Goal: Task Accomplishment & Management: Manage account settings

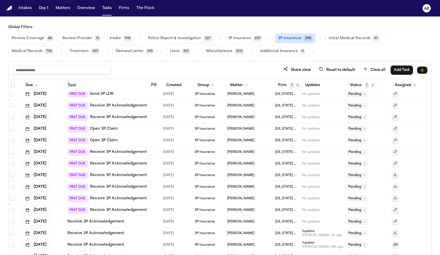
scroll to position [120, 0]
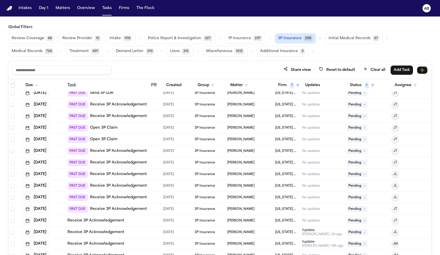
click at [103, 210] on link "Receive 3P Acknowledgement" at bounding box center [118, 208] width 57 height 5
click at [124, 185] on link "Receive 3P Acknowledgement" at bounding box center [118, 185] width 57 height 5
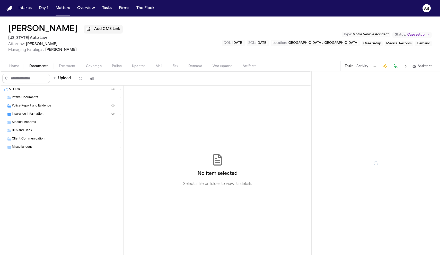
click at [42, 67] on span "Documents" at bounding box center [38, 66] width 19 height 4
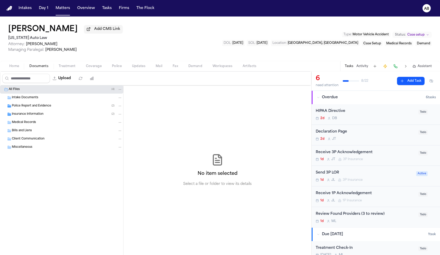
click at [27, 115] on span "Insurance Information" at bounding box center [28, 114] width 32 height 4
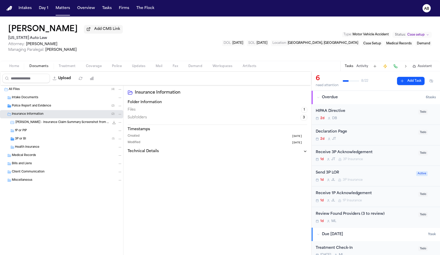
click at [23, 140] on span "3P or BI" at bounding box center [20, 139] width 11 height 4
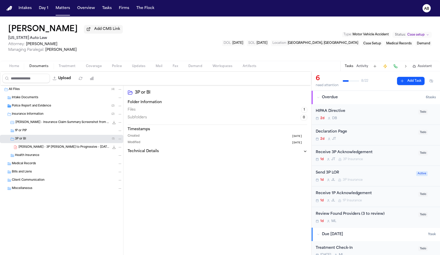
click at [371, 169] on div "Send 3P LOR 1d J L 3P Insurance Active" at bounding box center [376, 176] width 128 height 21
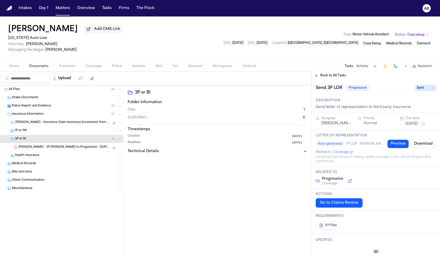
click at [332, 77] on span "Back to All Tasks" at bounding box center [333, 75] width 26 height 4
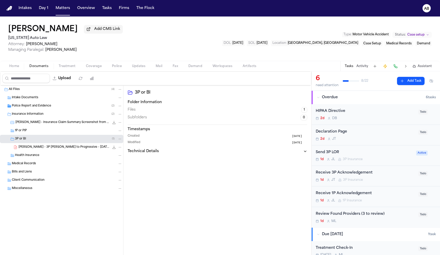
click at [379, 177] on div "Receive 3P Acknowledgement 1d J T 3P Insurance" at bounding box center [366, 176] width 100 height 12
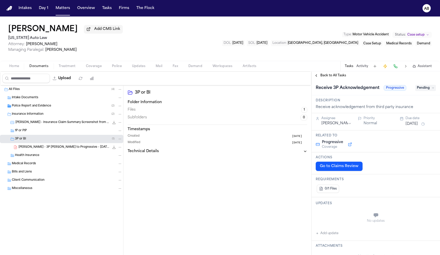
click at [332, 77] on span "Back to All Tasks" at bounding box center [333, 75] width 26 height 4
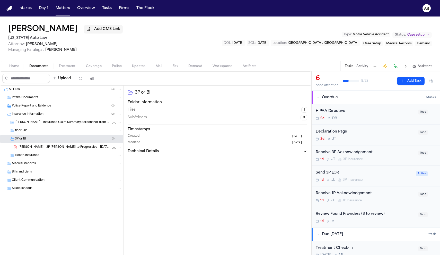
click at [367, 173] on div "Send 3P LOR" at bounding box center [364, 173] width 97 height 6
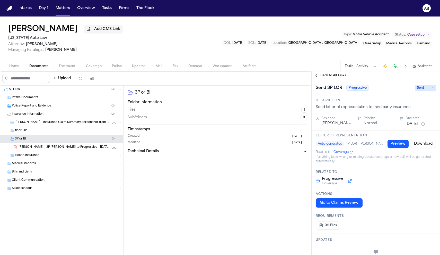
click at [332, 77] on span "Back to All Tasks" at bounding box center [333, 75] width 26 height 4
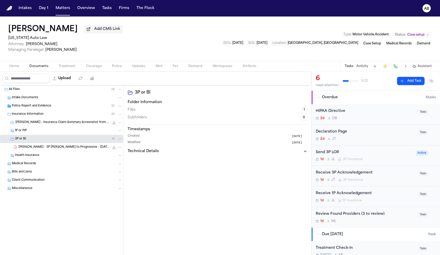
click at [371, 151] on div "Send 3P LOR" at bounding box center [364, 152] width 97 height 6
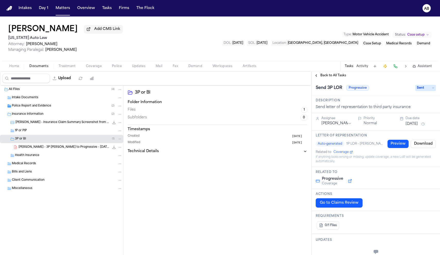
click at [423, 89] on span "Sent" at bounding box center [425, 88] width 21 height 6
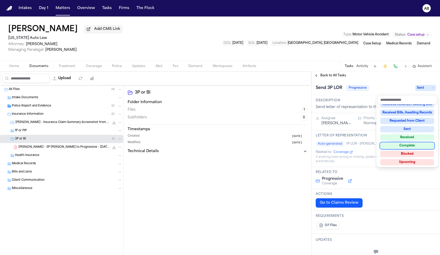
click at [409, 145] on div "Complete" at bounding box center [407, 145] width 54 height 6
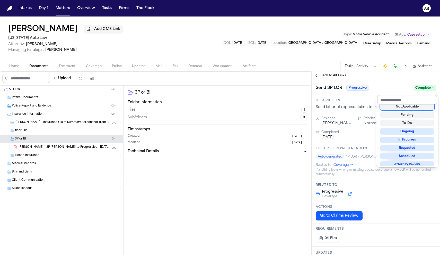
scroll to position [2, 0]
click at [394, 89] on div "Send 3P LOR Progressive Complete" at bounding box center [376, 88] width 120 height 8
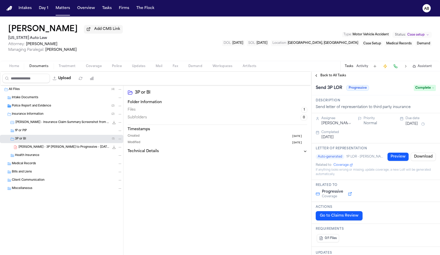
click at [336, 75] on span "Back to All Tasks" at bounding box center [333, 75] width 26 height 4
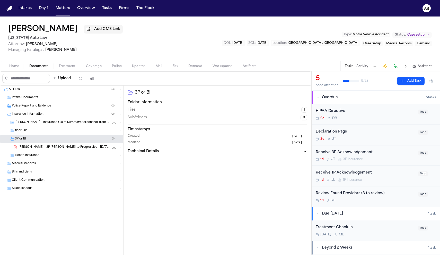
click at [390, 160] on div "1d J T 3P Insurance" at bounding box center [366, 159] width 100 height 4
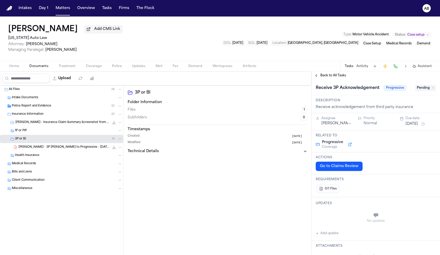
click at [410, 125] on button "[DATE]" at bounding box center [412, 123] width 12 height 5
click at [399, 195] on button "28" at bounding box center [400, 197] width 8 height 8
click at [357, 85] on h1 "Receive 3P Acknowledgement" at bounding box center [348, 88] width 68 height 8
click at [338, 76] on span "Back to All Tasks" at bounding box center [333, 75] width 26 height 4
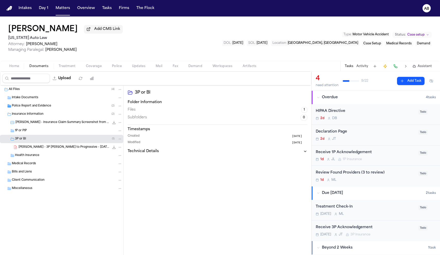
click at [367, 178] on div "1d M L" at bounding box center [366, 180] width 100 height 4
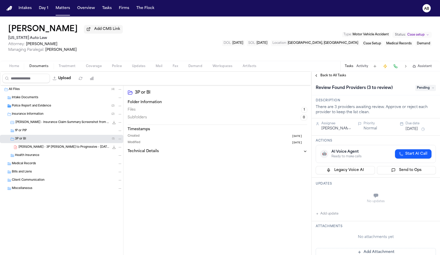
click at [70, 68] on span "Treatment" at bounding box center [67, 66] width 17 height 4
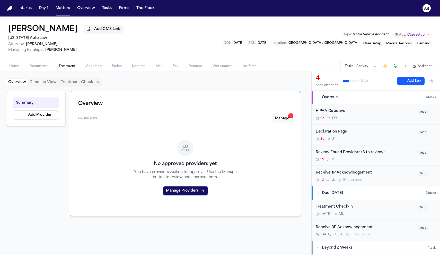
click at [285, 123] on button "Manage 4" at bounding box center [282, 118] width 21 height 9
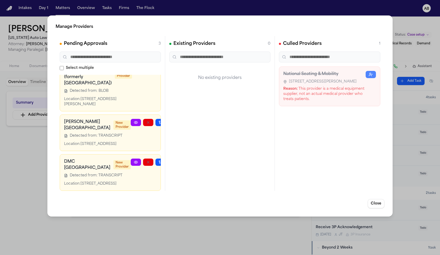
scroll to position [133, 0]
click at [131, 158] on link at bounding box center [136, 161] width 10 height 7
click at [377, 203] on button "Close" at bounding box center [376, 203] width 17 height 9
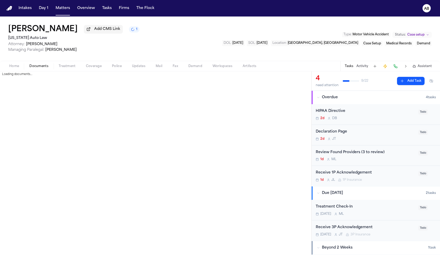
click at [38, 68] on span "Documents" at bounding box center [38, 66] width 19 height 4
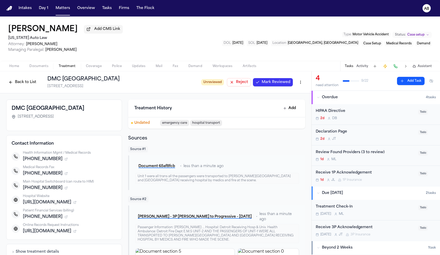
scroll to position [47, 0]
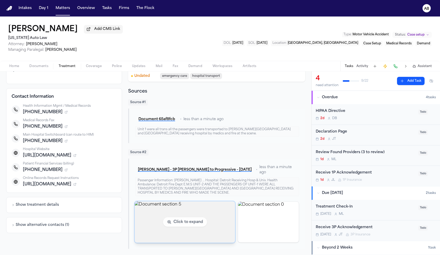
click at [171, 208] on img "View document section 5" at bounding box center [185, 221] width 101 height 41
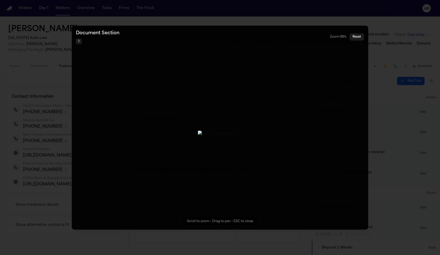
drag, startPoint x: 187, startPoint y: 161, endPoint x: 186, endPoint y: 131, distance: 30.4
drag, startPoint x: 185, startPoint y: 140, endPoint x: 181, endPoint y: 81, distance: 58.8
click at [198, 131] on img "Zoomable image viewer. Use mouse wheel to zoom, drag to pan, or press R to rese…" at bounding box center [220, 134] width 45 height 6
drag, startPoint x: 303, startPoint y: 163, endPoint x: 301, endPoint y: 83, distance: 80.6
click at [242, 131] on img "Zoomable image viewer. Use mouse wheel to zoom, drag to pan, or press R to rese…" at bounding box center [220, 134] width 45 height 6
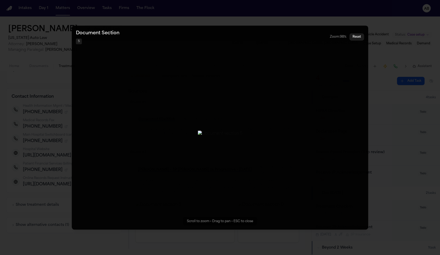
drag, startPoint x: 301, startPoint y: 83, endPoint x: 297, endPoint y: 174, distance: 90.7
drag, startPoint x: 298, startPoint y: 188, endPoint x: 298, endPoint y: 106, distance: 82.4
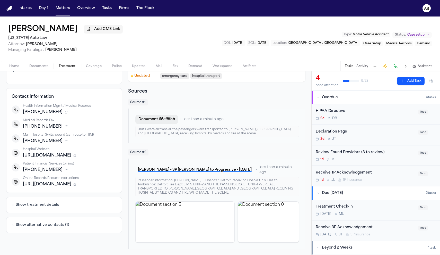
click at [162, 122] on button "Document 65af8fcb" at bounding box center [156, 119] width 43 height 9
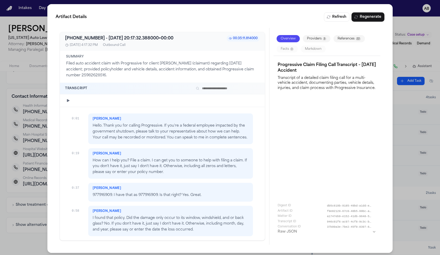
click at [406, 37] on div "Artifact Details Refresh Regenerate +18007764737 - 2025-10-13 20:17:32.388000+0…" at bounding box center [220, 128] width 440 height 257
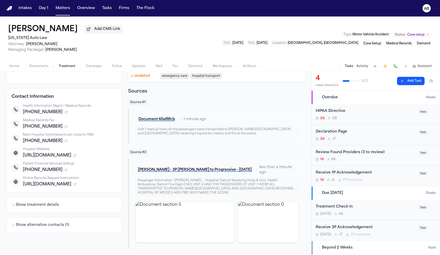
click at [50, 67] on button "Documents" at bounding box center [38, 66] width 29 height 6
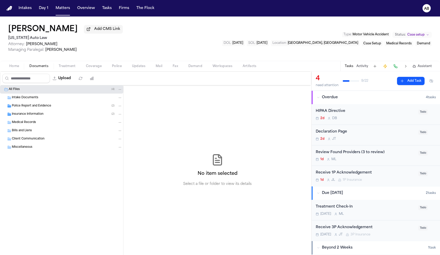
click at [39, 106] on span "Police Report and Evidence" at bounding box center [31, 106] width 39 height 4
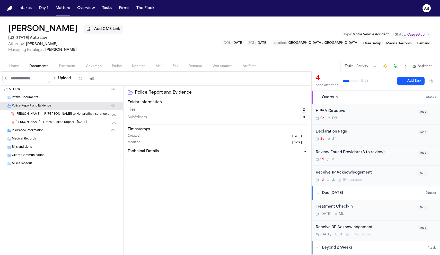
click at [37, 124] on span "[PERSON_NAME] - Detroit Police Report - [DATE]" at bounding box center [50, 122] width 71 height 4
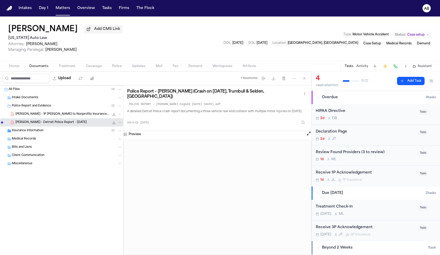
click at [306, 137] on div "Preview" at bounding box center [218, 134] width 188 height 7
click at [308, 136] on button "Open preview" at bounding box center [308, 133] width 5 height 5
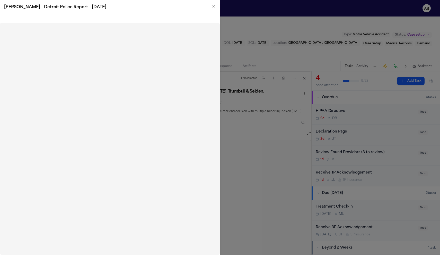
click at [216, 7] on div "C. White - Detroit Police Report - 9.11.25" at bounding box center [110, 7] width 220 height 14
click at [214, 5] on icon "button" at bounding box center [214, 6] width 2 height 2
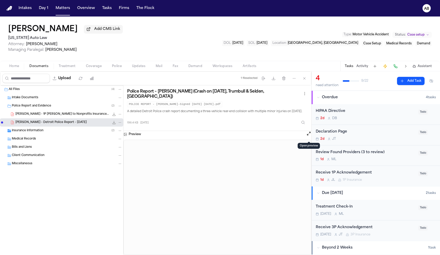
click at [77, 67] on button "Treatment" at bounding box center [67, 66] width 27 height 6
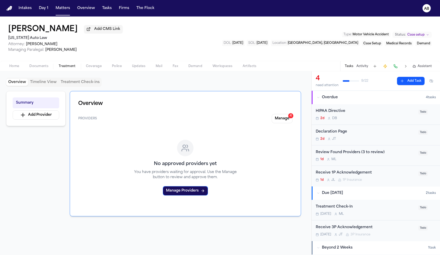
click at [283, 118] on button "Manage 4" at bounding box center [282, 118] width 21 height 9
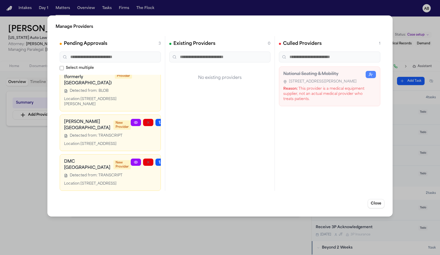
scroll to position [133, 0]
click at [171, 160] on icon "button" at bounding box center [173, 162] width 4 height 4
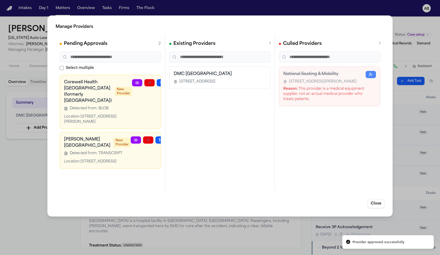
scroll to position [45, 0]
click at [171, 142] on icon "button" at bounding box center [173, 140] width 4 height 4
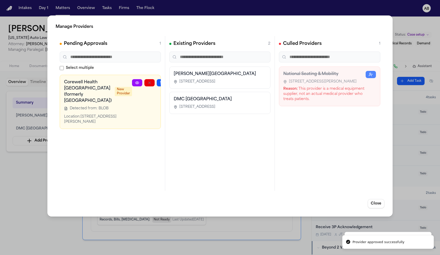
click at [135, 85] on icon at bounding box center [137, 83] width 4 height 4
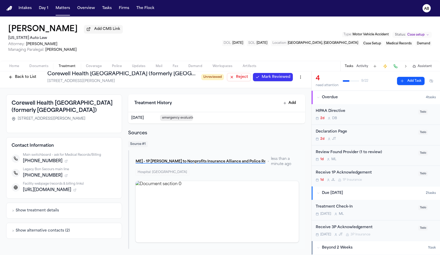
scroll to position [6, 0]
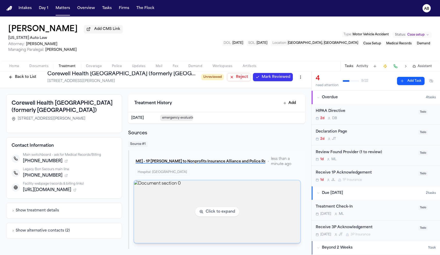
click at [180, 185] on img "View document section 0" at bounding box center [217, 211] width 166 height 63
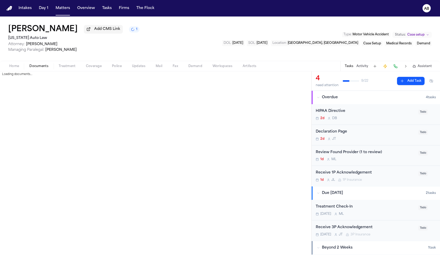
click at [36, 69] on span "button" at bounding box center [38, 69] width 25 height 1
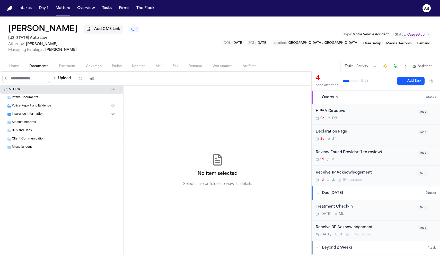
click at [34, 108] on span "Police Report and Evidence" at bounding box center [31, 106] width 39 height 4
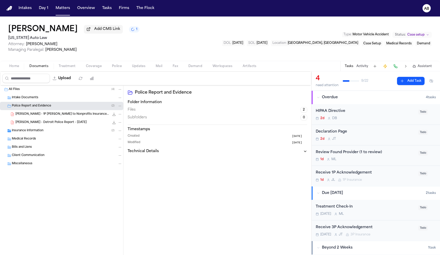
click at [36, 123] on span "C. White - Detroit Police Report - 9.11.25" at bounding box center [50, 122] width 71 height 4
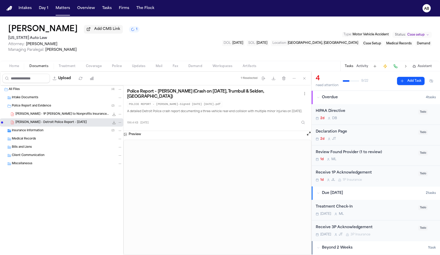
click at [307, 136] on button "Open preview" at bounding box center [308, 133] width 5 height 5
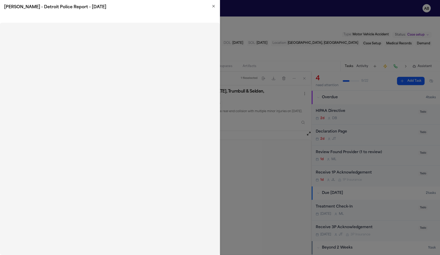
click at [215, 6] on icon "button" at bounding box center [214, 6] width 4 height 4
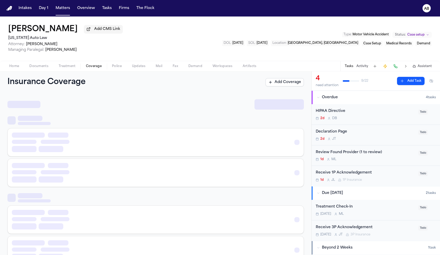
click at [92, 68] on span "Coverage" at bounding box center [94, 66] width 16 height 4
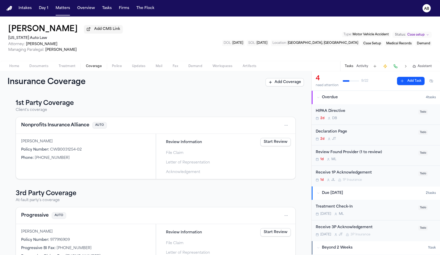
click at [70, 71] on div "Home Documents Treatment Coverage Police Updates Mail Fax Demand Workspaces Art…" at bounding box center [220, 66] width 440 height 10
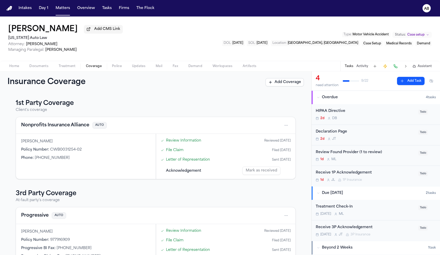
click at [71, 68] on span "Treatment" at bounding box center [67, 66] width 17 height 4
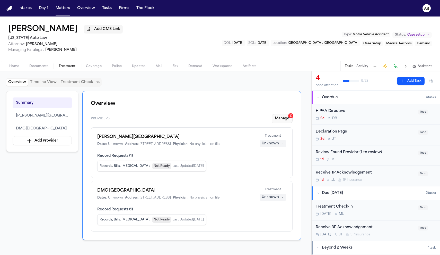
click at [283, 123] on button "Manage 2" at bounding box center [282, 118] width 21 height 9
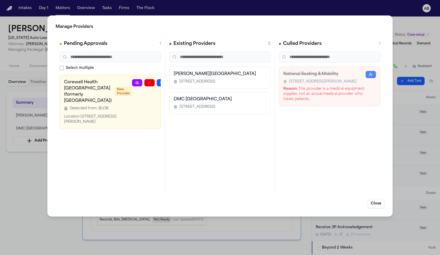
click at [137, 83] on circle at bounding box center [137, 82] width 1 height 1
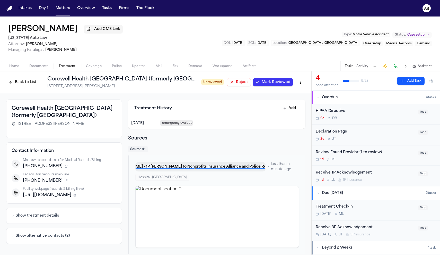
scroll to position [6, 0]
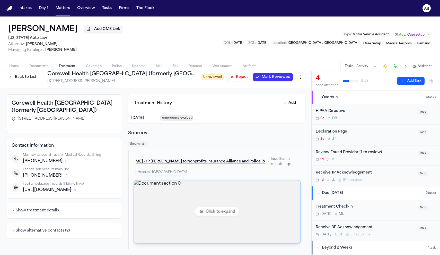
click at [193, 195] on img "View document section 0" at bounding box center [217, 211] width 166 height 63
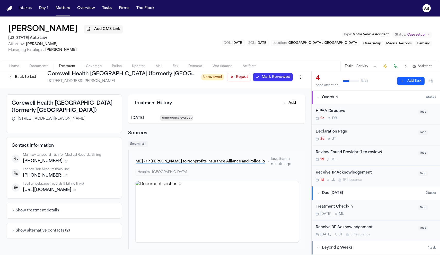
click at [236, 79] on span "Reject" at bounding box center [242, 76] width 12 height 5
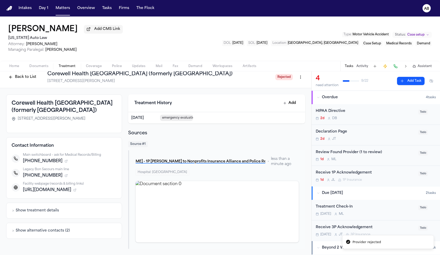
click at [72, 66] on span "Treatment" at bounding box center [67, 66] width 17 height 4
click at [31, 76] on button "Back to List" at bounding box center [22, 77] width 33 height 8
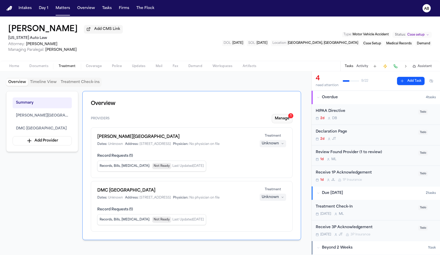
click at [272, 120] on button "Manage 1" at bounding box center [282, 118] width 21 height 9
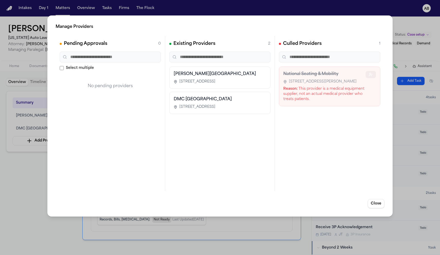
click at [371, 78] on button "button" at bounding box center [371, 74] width 10 height 7
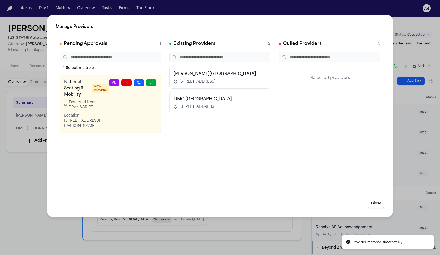
click at [114, 83] on icon at bounding box center [114, 83] width 4 height 4
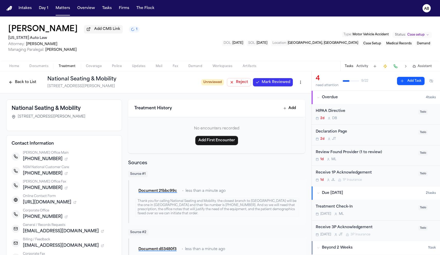
click at [273, 85] on span "Mark Reviewed" at bounding box center [276, 82] width 29 height 5
click at [29, 84] on button "Back to List" at bounding box center [22, 82] width 33 height 8
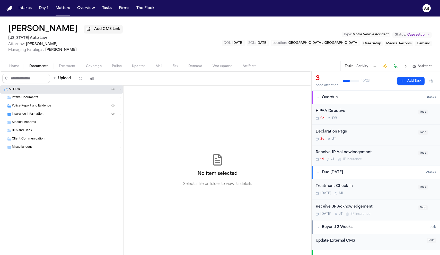
click at [52, 118] on div "Insurance Information ( 2 )" at bounding box center [61, 114] width 123 height 8
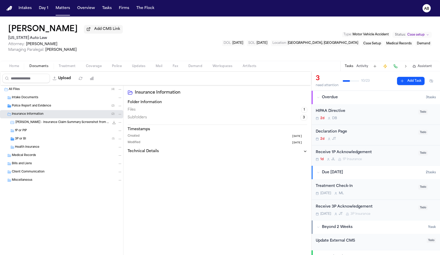
click at [63, 129] on div "1P or PIP" at bounding box center [61, 130] width 123 height 8
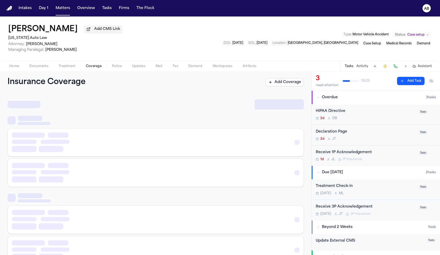
click at [90, 68] on span "Coverage" at bounding box center [94, 66] width 16 height 4
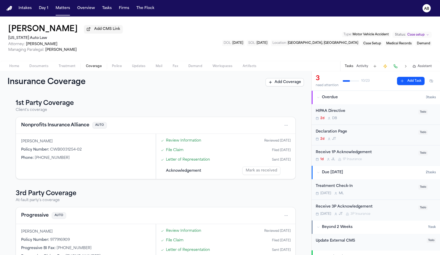
click at [50, 128] on button "Nonprofits Insurance Alliance" at bounding box center [55, 124] width 68 height 7
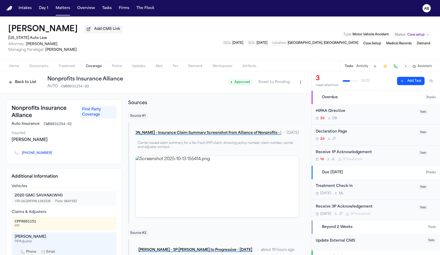
click at [31, 85] on button "Back to List" at bounding box center [22, 82] width 33 height 8
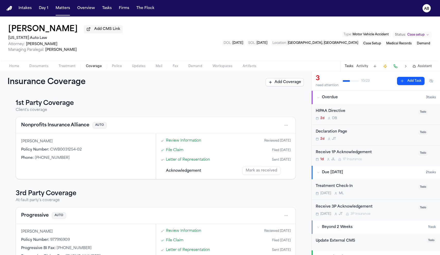
click at [190, 160] on link "Letter of Representation" at bounding box center [188, 159] width 44 height 5
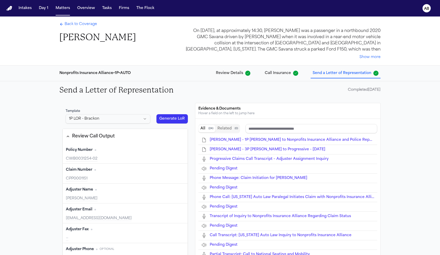
type input "**********"
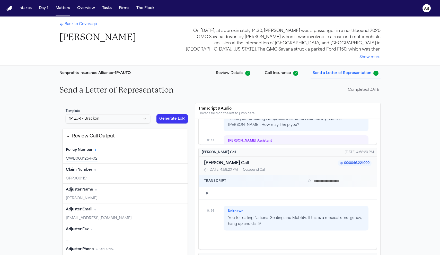
scroll to position [666, 0]
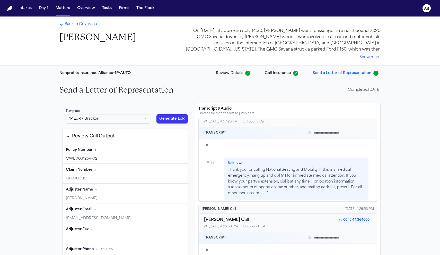
click at [84, 24] on span "Back to Coverage" at bounding box center [81, 24] width 32 height 5
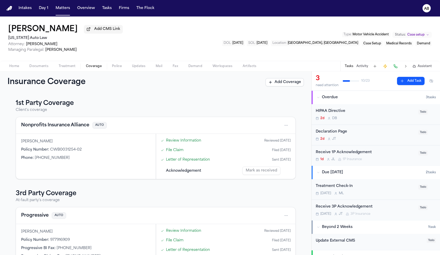
click at [383, 157] on div "Receive 1P Acknowledgement 1d J L 1P Insurance" at bounding box center [366, 155] width 100 height 12
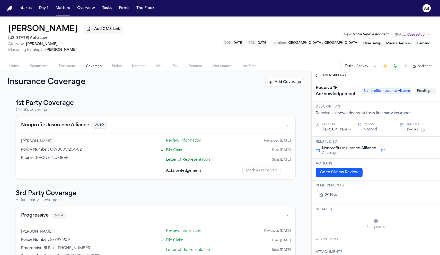
click at [411, 132] on button "Oct 14, 2025" at bounding box center [412, 129] width 12 height 5
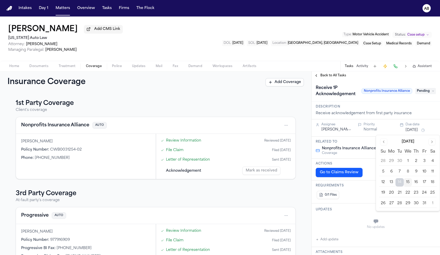
click at [423, 192] on button "24" at bounding box center [424, 192] width 8 height 8
click at [354, 81] on div "Receive 1P Acknowledgement Nonprofits Insurance Alliance Pending" at bounding box center [376, 91] width 128 height 22
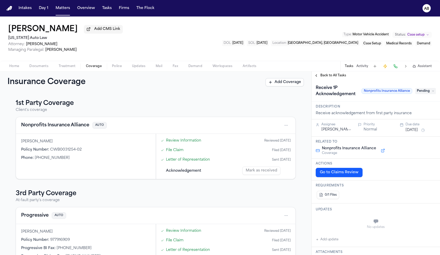
click at [338, 79] on div "Back to All Tasks" at bounding box center [376, 75] width 128 height 8
click at [339, 77] on span "Back to All Tasks" at bounding box center [333, 75] width 26 height 4
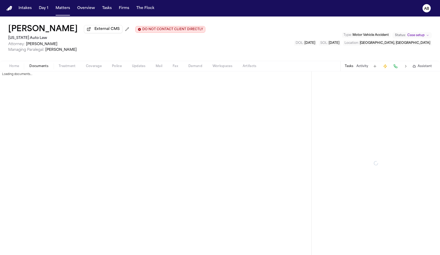
click at [36, 68] on span "Documents" at bounding box center [38, 66] width 19 height 4
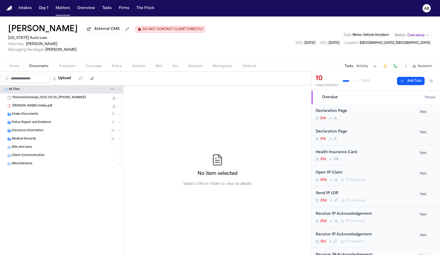
click at [21, 132] on span "Insurance Information" at bounding box center [28, 130] width 32 height 4
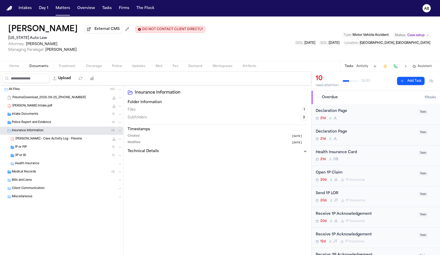
click at [23, 157] on span "3P or BI" at bounding box center [20, 155] width 11 height 4
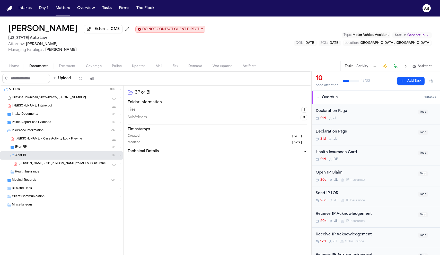
click at [39, 148] on div "1P or PIP ( 1 )" at bounding box center [68, 147] width 107 height 5
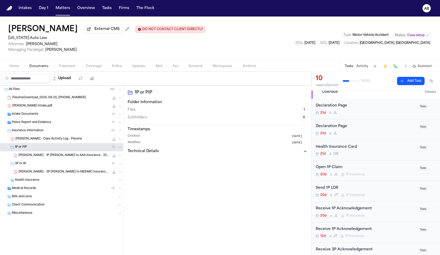
scroll to position [14, 0]
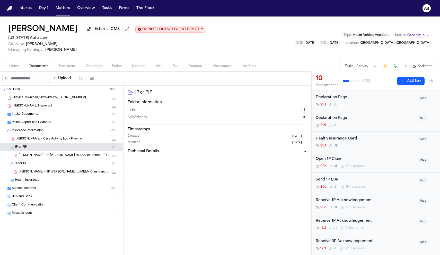
click at [65, 157] on span "[PERSON_NAME] - 1P [PERSON_NAME] to AAA Insurance - [DATE] and MSP Police Repor…" at bounding box center [64, 155] width 91 height 4
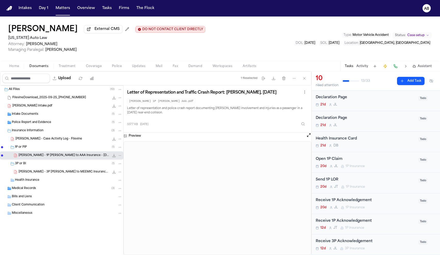
click at [377, 184] on div "Send 1P LOR 20d [PERSON_NAME] 1P Insurance" at bounding box center [366, 183] width 100 height 12
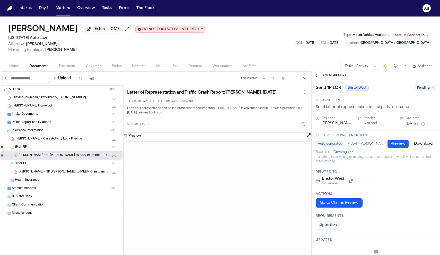
click at [419, 91] on span "Pending" at bounding box center [425, 88] width 21 height 6
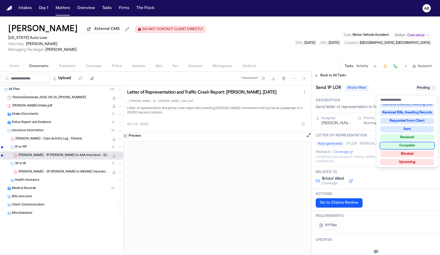
click at [412, 145] on div "Complete" at bounding box center [407, 145] width 54 height 6
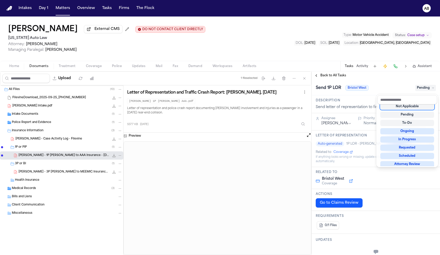
scroll to position [2, 0]
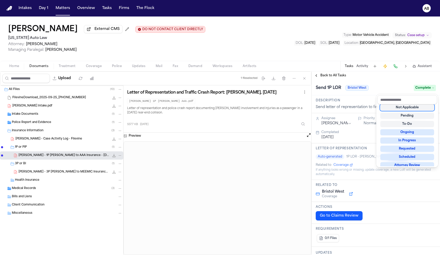
click at [377, 76] on div "**********" at bounding box center [376, 162] width 128 height 183
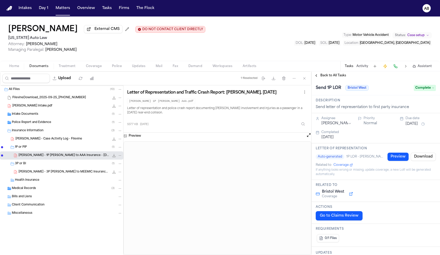
click at [331, 75] on span "Back to All Tasks" at bounding box center [333, 75] width 26 height 4
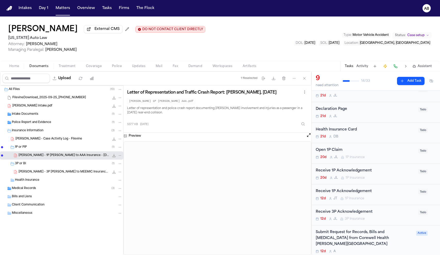
scroll to position [31, 0]
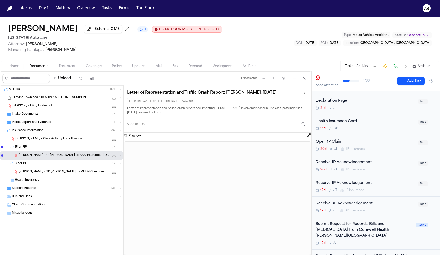
click at [375, 143] on div "Open 1P Claim" at bounding box center [366, 142] width 100 height 6
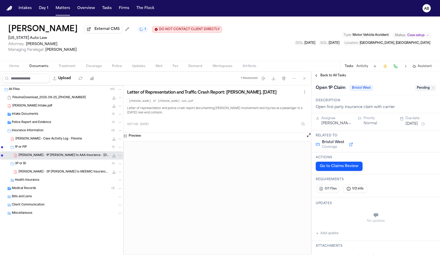
click at [339, 76] on span "Back to All Tasks" at bounding box center [333, 75] width 26 height 4
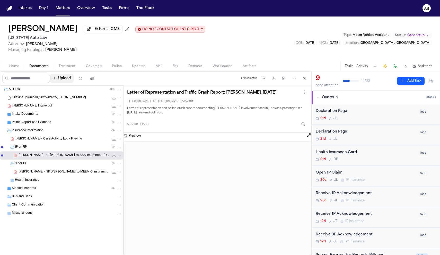
click at [74, 79] on button "Upload" at bounding box center [62, 78] width 24 height 9
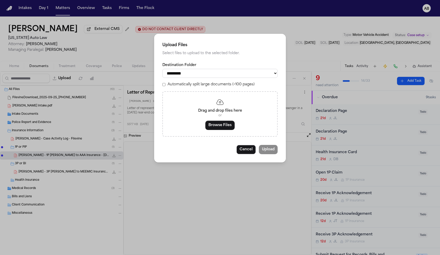
select select "**********"
click at [223, 122] on button "Browse Files" at bounding box center [219, 124] width 29 height 9
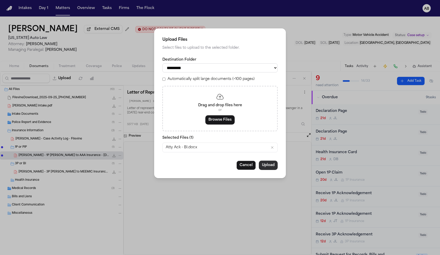
click at [272, 166] on button "Upload" at bounding box center [268, 164] width 19 height 9
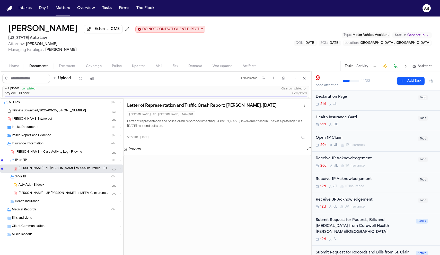
scroll to position [42, 0]
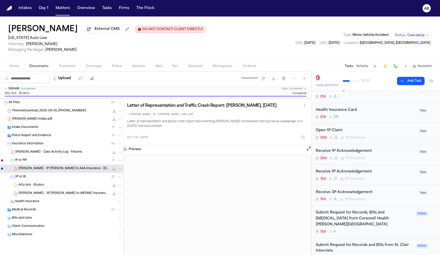
click at [382, 189] on div "Receive 3P Acknowledgement" at bounding box center [366, 192] width 100 height 6
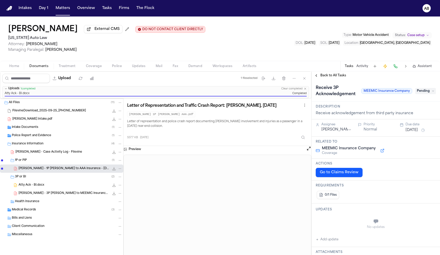
click at [424, 92] on span "Pending" at bounding box center [425, 91] width 21 height 6
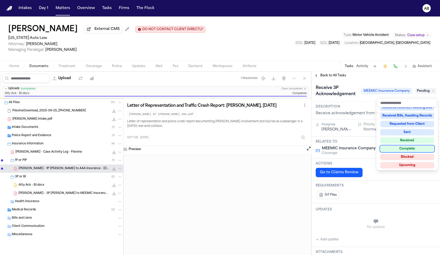
click at [418, 148] on div "Complete" at bounding box center [407, 148] width 54 height 6
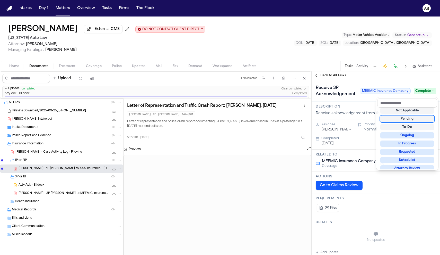
click at [375, 78] on div "**********" at bounding box center [376, 162] width 128 height 183
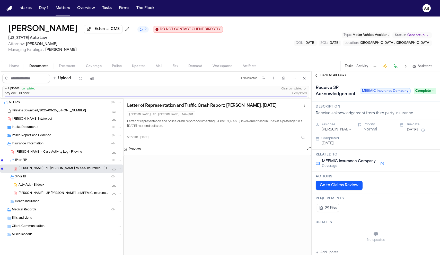
click at [334, 77] on span "Back to All Tasks" at bounding box center [333, 75] width 26 height 4
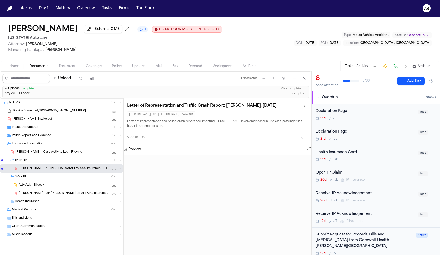
click at [375, 176] on div "Open 1P Claim 20d J L 1P Insurance" at bounding box center [366, 176] width 100 height 12
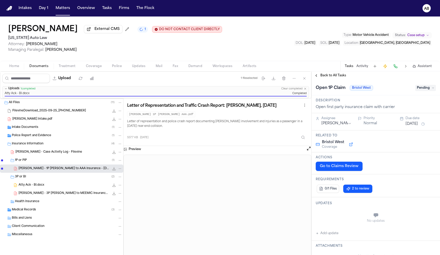
click at [332, 173] on div "Actions Go to Claims Review" at bounding box center [376, 163] width 128 height 22
click at [333, 170] on button "Go to Claims Review" at bounding box center [339, 165] width 47 height 9
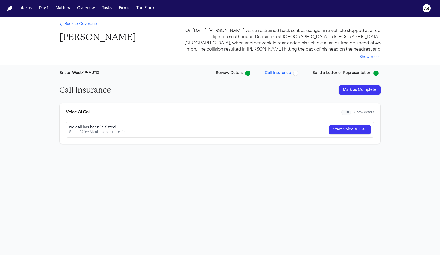
click at [86, 25] on span "Back to Coverage" at bounding box center [81, 24] width 32 height 5
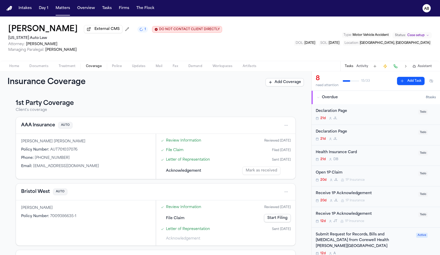
scroll to position [1, 0]
click at [37, 194] on button "Bristol West" at bounding box center [35, 190] width 29 height 7
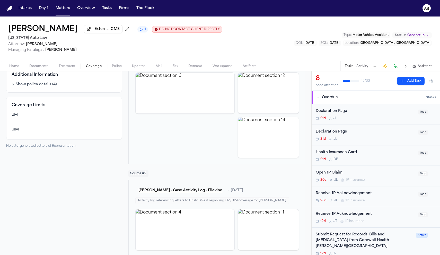
scroll to position [93, 0]
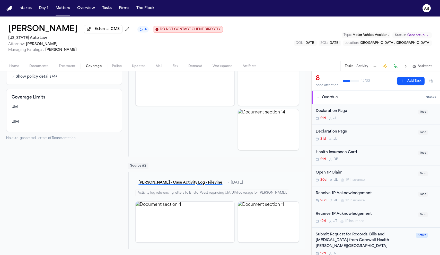
click at [63, 68] on span "Treatment" at bounding box center [67, 66] width 17 height 4
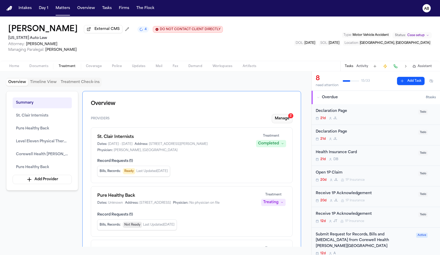
click at [276, 118] on button "Manage 2" at bounding box center [282, 118] width 21 height 9
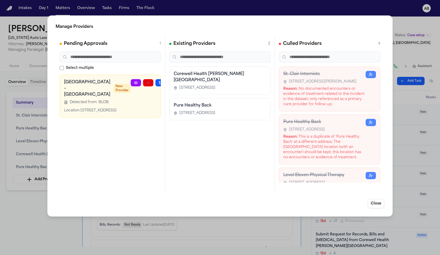
click at [134, 84] on icon at bounding box center [136, 83] width 4 height 4
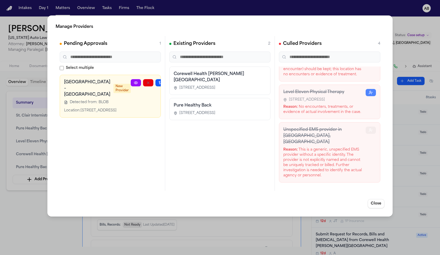
click at [370, 130] on circle "button" at bounding box center [370, 128] width 1 height 1
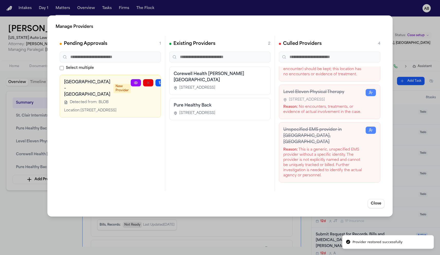
scroll to position [30, 0]
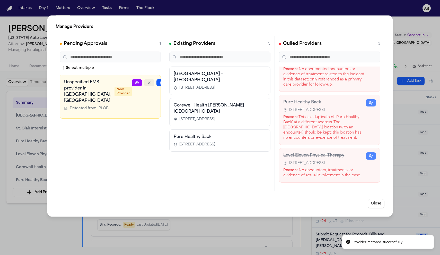
click at [147, 81] on icon "button" at bounding box center [149, 83] width 4 height 4
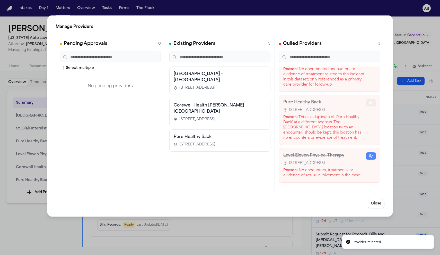
click at [369, 101] on icon "button" at bounding box center [371, 103] width 4 height 4
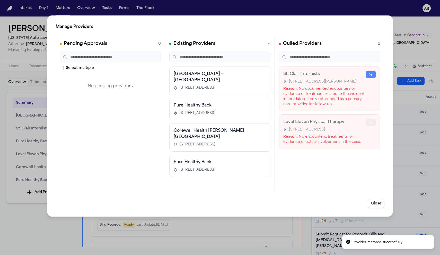
click at [372, 124] on icon "button" at bounding box center [371, 122] width 4 height 4
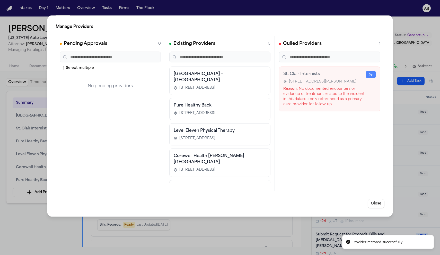
scroll to position [24, 0]
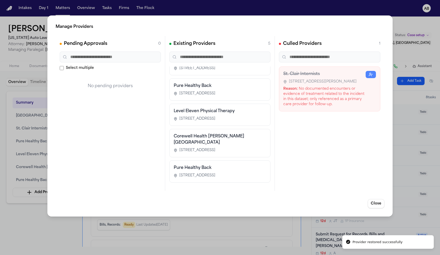
click at [194, 164] on h3 "Pure Healthy Back" at bounding box center [220, 167] width 92 height 6
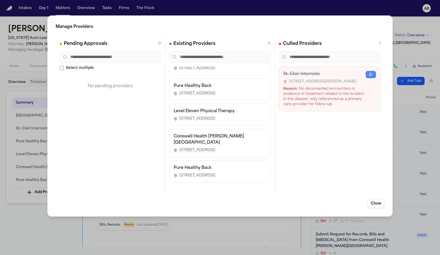
click at [218, 166] on h3 "Pure Healthy Back" at bounding box center [220, 167] width 92 height 6
drag, startPoint x: 218, startPoint y: 166, endPoint x: 202, endPoint y: 166, distance: 15.7
click at [202, 166] on h3 "Pure Healthy Back" at bounding box center [220, 167] width 92 height 6
click at [206, 164] on h3 "Pure Healthy Back" at bounding box center [220, 167] width 92 height 6
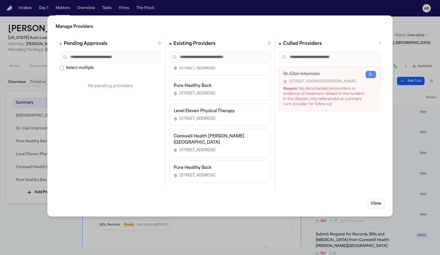
click at [219, 164] on h3 "Pure Healthy Back" at bounding box center [220, 167] width 92 height 6
click at [376, 202] on button "Close" at bounding box center [376, 203] width 17 height 9
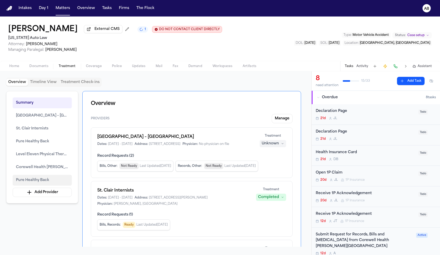
click at [24, 180] on span "Pure Healthy Back" at bounding box center [32, 180] width 33 height 6
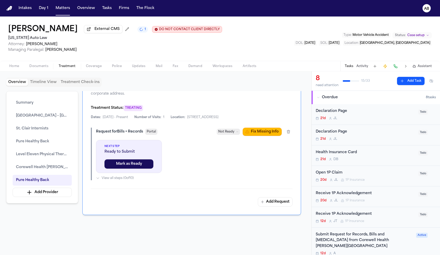
click at [267, 84] on button "button" at bounding box center [267, 79] width 9 height 9
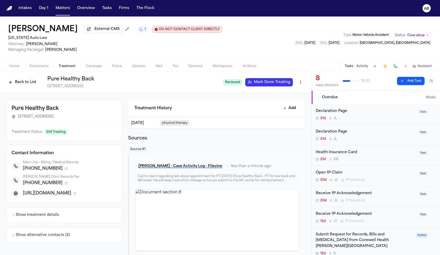
click at [21, 69] on button "Home" at bounding box center [14, 66] width 20 height 6
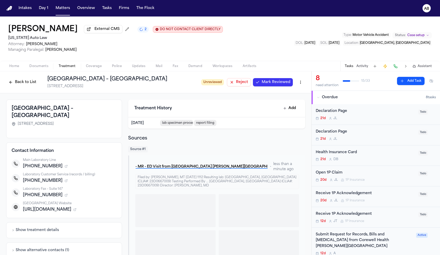
click at [273, 83] on span "Mark Reviewed" at bounding box center [276, 82] width 29 height 5
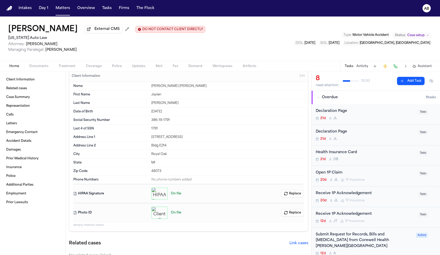
scroll to position [15, 0]
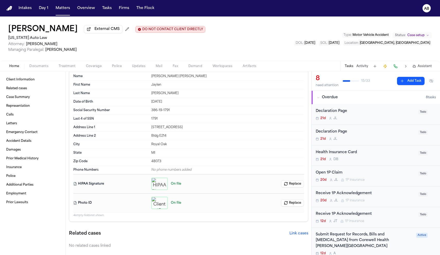
click at [92, 68] on span "Coverage" at bounding box center [94, 66] width 16 height 4
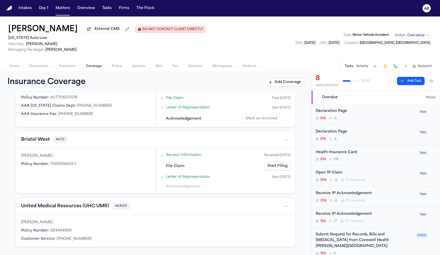
scroll to position [47, 0]
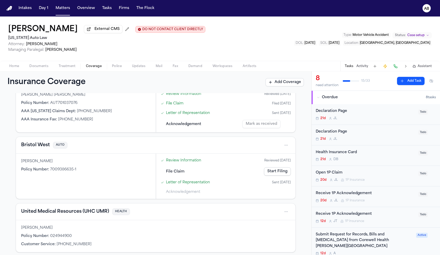
click at [198, 185] on link "Letter of Representation" at bounding box center [188, 181] width 44 height 5
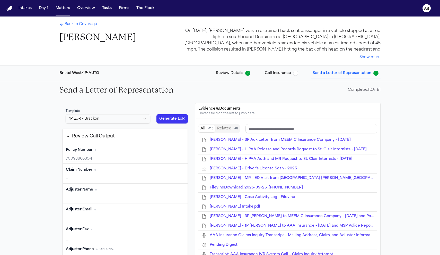
type input "**********"
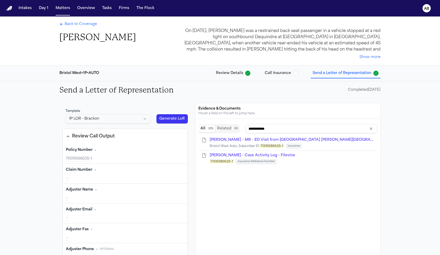
click at [89, 25] on span "Back to Coverage" at bounding box center [81, 24] width 32 height 5
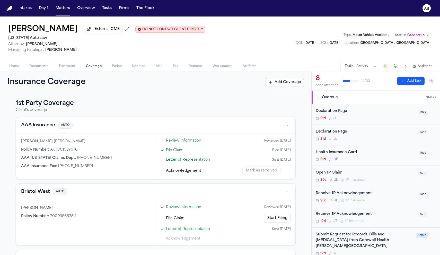
scroll to position [39, 0]
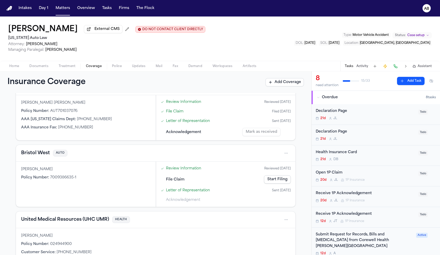
click at [195, 192] on link "Letter of Representation" at bounding box center [188, 189] width 44 height 5
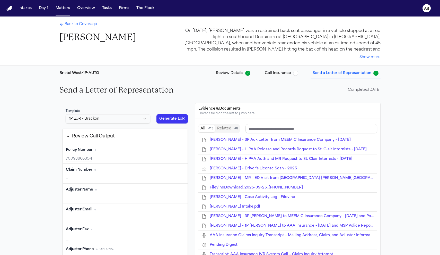
click at [271, 130] on input "Search references" at bounding box center [312, 128] width 132 height 9
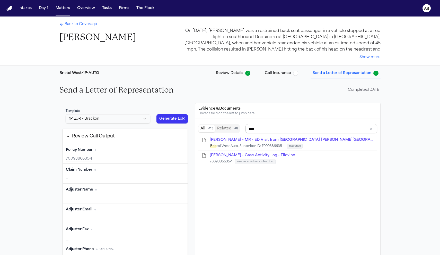
type input "*****"
drag, startPoint x: 264, startPoint y: 130, endPoint x: 241, endPoint y: 128, distance: 23.5
click at [241, 128] on div "All ( 23 ) Related ( 0 ) *****" at bounding box center [287, 128] width 179 height 9
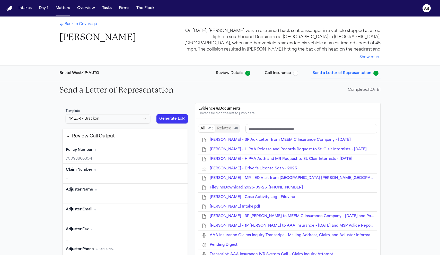
click at [89, 25] on span "Back to Coverage" at bounding box center [81, 24] width 32 height 5
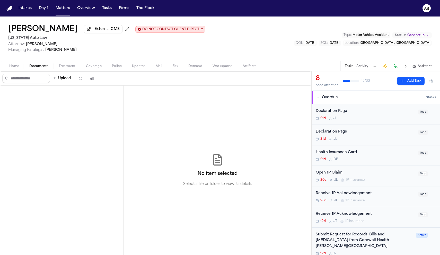
click at [35, 67] on span "Documents" at bounding box center [38, 66] width 19 height 4
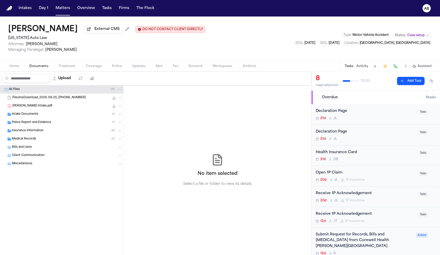
click at [39, 130] on span "Insurance Information" at bounding box center [28, 130] width 32 height 4
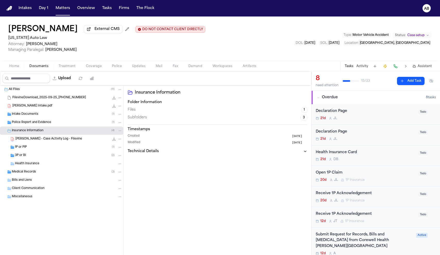
click at [40, 144] on div "1P or PIP ( 1 )" at bounding box center [61, 147] width 123 height 8
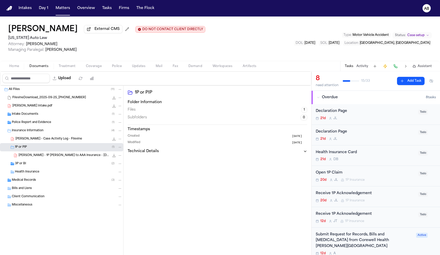
click at [36, 159] on div "J. Roach - 1P LOR to AAA Insurance - 9.24.25 and MSP Police Report - 9.7.25 557…" at bounding box center [61, 155] width 123 height 8
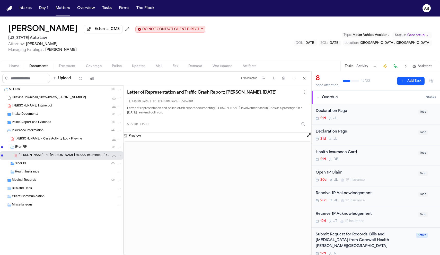
click at [35, 163] on div "3P or BI ( 2 )" at bounding box center [68, 163] width 107 height 5
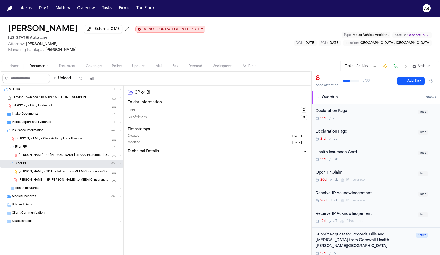
click at [387, 176] on div "Open 1P Claim 20d J L 1P Insurance" at bounding box center [366, 176] width 100 height 12
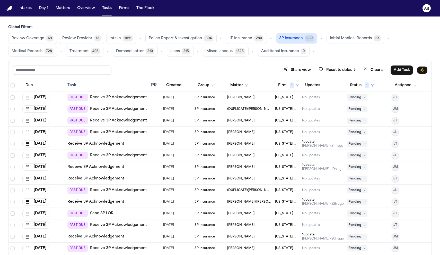
click at [37, 85] on div "Due" at bounding box center [42, 85] width 41 height 9
click at [27, 86] on button "Due" at bounding box center [29, 85] width 14 height 9
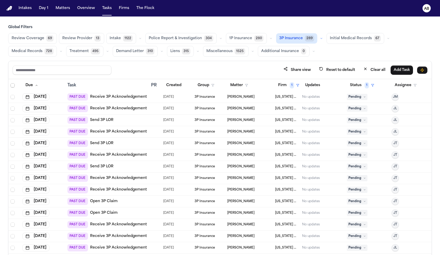
scroll to position [93, 0]
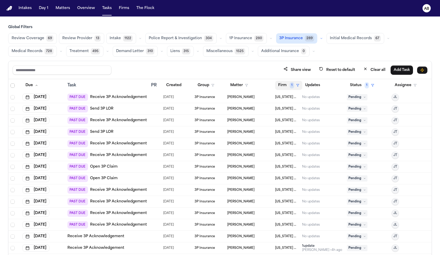
click at [297, 84] on polygon "button" at bounding box center [298, 85] width 3 height 2
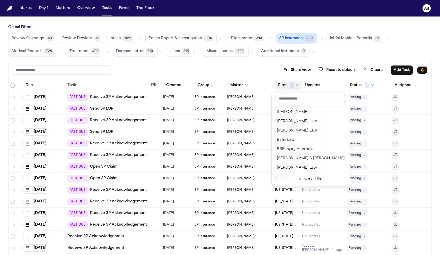
click at [291, 99] on input "text" at bounding box center [311, 98] width 70 height 9
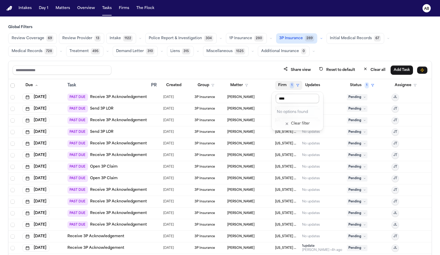
scroll to position [0, 0]
type input "***"
click at [295, 115] on div "[PERSON_NAME] Law Firm" at bounding box center [301, 112] width 49 height 6
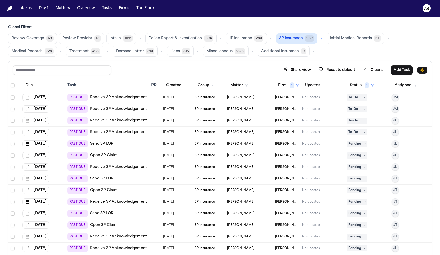
click at [126, 96] on link "Receive 3P Acknowledgement" at bounding box center [118, 97] width 57 height 5
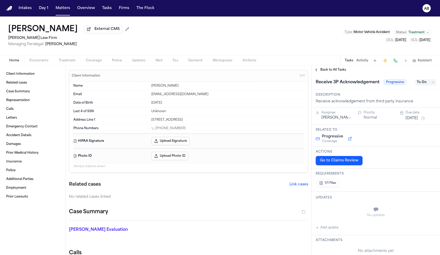
click at [45, 62] on span "Documents" at bounding box center [38, 60] width 19 height 4
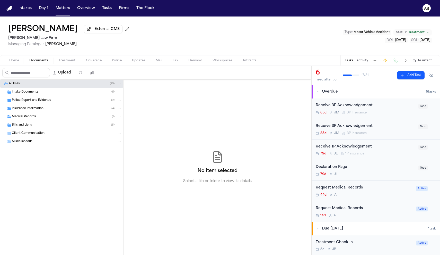
click at [30, 108] on span "Insurance Information" at bounding box center [28, 108] width 32 height 4
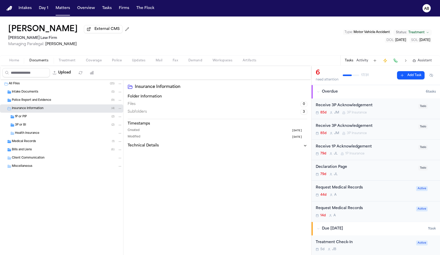
click at [23, 124] on span "3P or BI" at bounding box center [20, 125] width 11 height 4
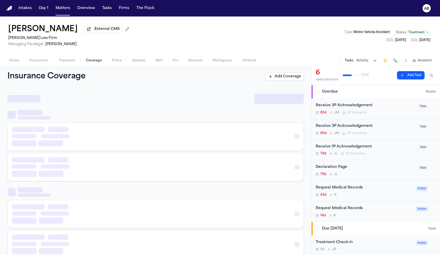
click at [87, 63] on span "Coverage" at bounding box center [94, 60] width 16 height 4
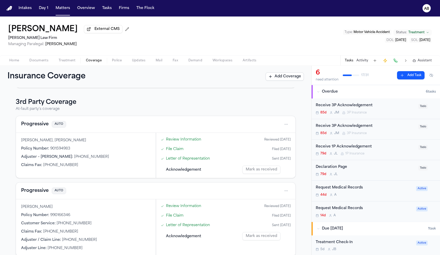
scroll to position [179, 0]
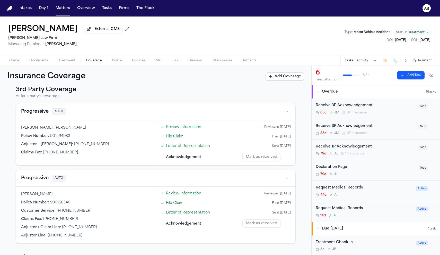
click at [381, 110] on div "Receive 3P Acknowledgement 85d [PERSON_NAME] 3P Insurance" at bounding box center [366, 108] width 100 height 12
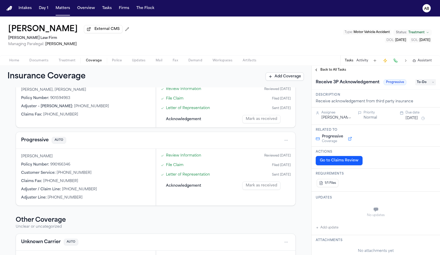
scroll to position [183, 0]
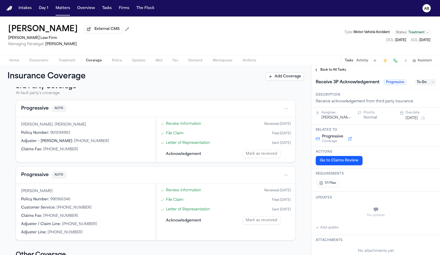
click at [24, 110] on button "Progressive" at bounding box center [35, 108] width 28 height 7
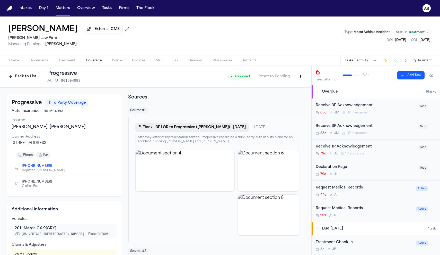
click at [211, 126] on button "E. Finex - 3P LOR to Progressive ([PERSON_NAME]) - [DATE]" at bounding box center [192, 127] width 114 height 9
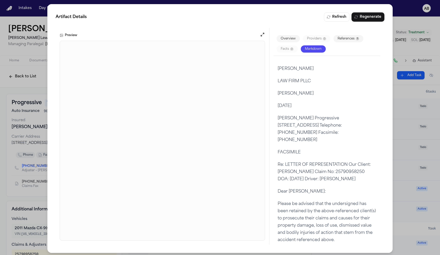
click at [23, 132] on div "Artifact Details Refresh Regenerate Preview Overview Providers 0 References 11 …" at bounding box center [220, 128] width 440 height 257
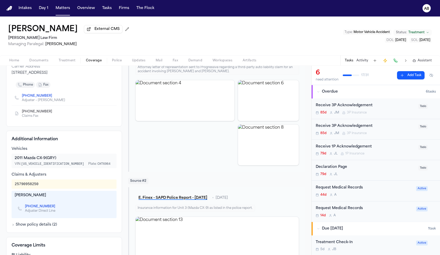
scroll to position [73, 0]
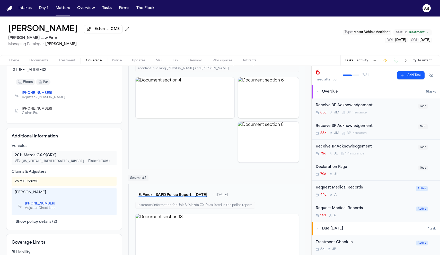
click at [40, 205] on link "[PHONE_NUMBER]" at bounding box center [40, 203] width 30 height 4
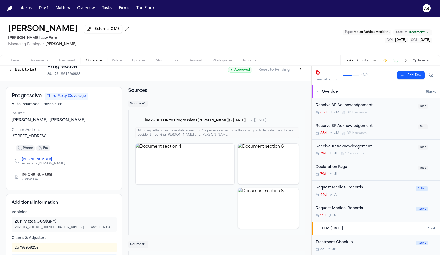
scroll to position [0, 0]
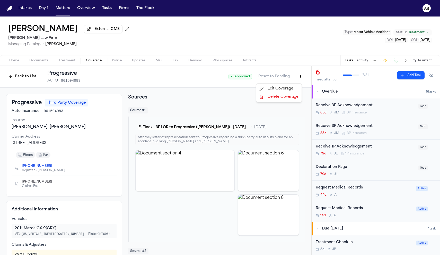
click at [299, 76] on html "Intakes Day 1 Matters Overview Tasks Firms The Flock AB [PERSON_NAME] External …" at bounding box center [220, 127] width 440 height 255
click at [255, 171] on html "Intakes Day 1 Matters Overview Tasks Firms The Flock AB [PERSON_NAME] External …" at bounding box center [220, 127] width 440 height 255
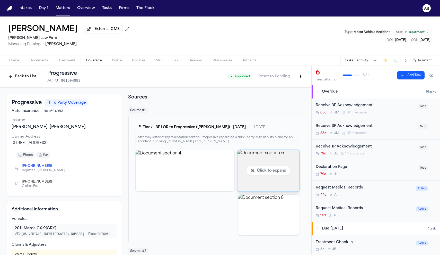
click at [255, 171] on img "View document section 6" at bounding box center [268, 170] width 62 height 41
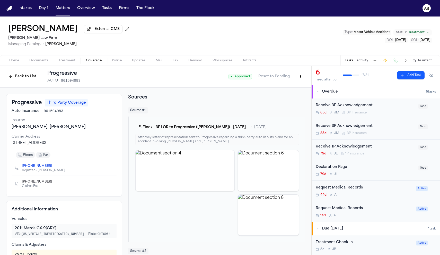
click at [387, 108] on div "Receive 3P Acknowledgement" at bounding box center [366, 105] width 100 height 6
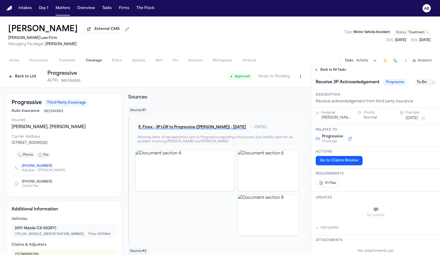
click at [321, 227] on button "Add update" at bounding box center [327, 227] width 23 height 6
click at [344, 211] on textarea "Add your update" at bounding box center [379, 210] width 110 height 10
type textarea "**********"
click at [413, 120] on button "[DATE]" at bounding box center [412, 118] width 12 height 5
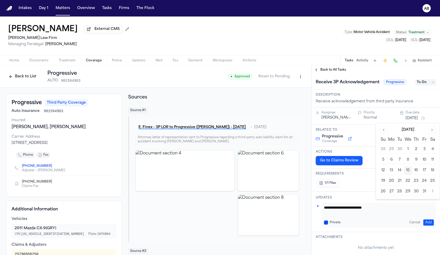
click at [427, 172] on button "17" at bounding box center [424, 170] width 8 height 8
click at [369, 185] on div "1/1 Files" at bounding box center [376, 183] width 120 height 10
click at [428, 220] on button "Add" at bounding box center [428, 222] width 11 height 6
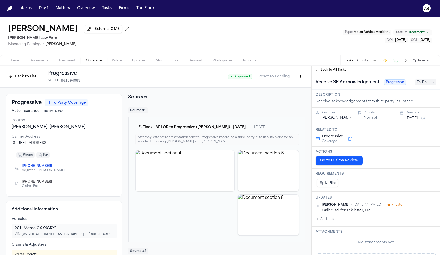
click at [335, 72] on span "Back to All Tasks" at bounding box center [333, 70] width 26 height 4
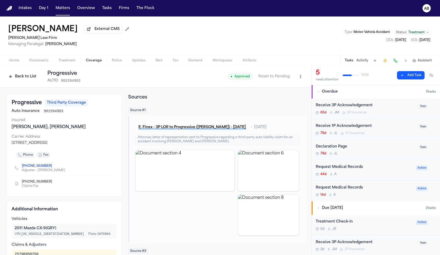
click at [391, 111] on div "Receive 3P Acknowledgement 85d [PERSON_NAME] 3P Insurance" at bounding box center [366, 108] width 100 height 12
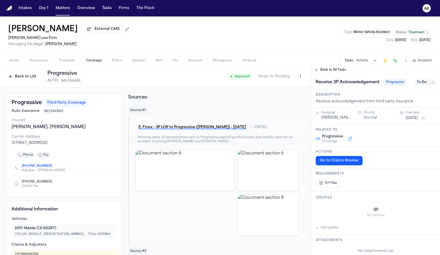
click at [334, 158] on button "Go to Claims Review" at bounding box center [339, 160] width 47 height 9
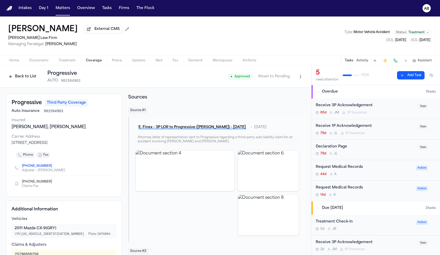
click at [381, 108] on div "Receive 3P Acknowledgement" at bounding box center [366, 105] width 100 height 6
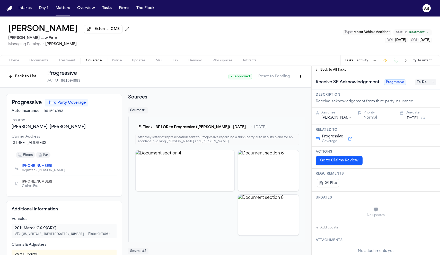
click at [31, 76] on button "Back to List" at bounding box center [22, 76] width 33 height 8
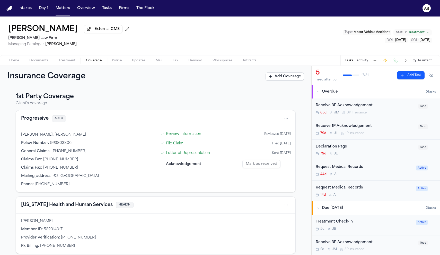
scroll to position [4, 0]
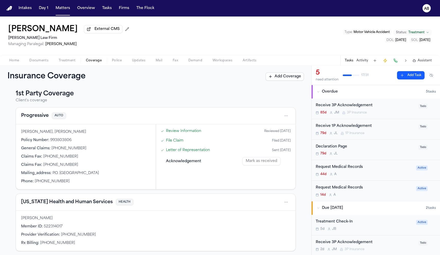
click at [384, 134] on div "79d [PERSON_NAME] 1P Insurance" at bounding box center [366, 133] width 100 height 4
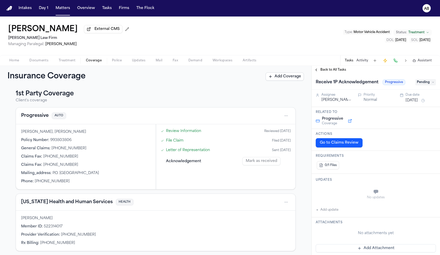
click at [39, 118] on button "Progressive" at bounding box center [35, 115] width 28 height 7
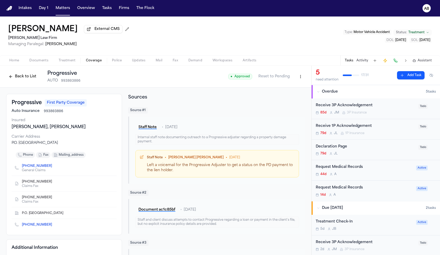
click at [46, 60] on span "Documents" at bounding box center [38, 60] width 19 height 4
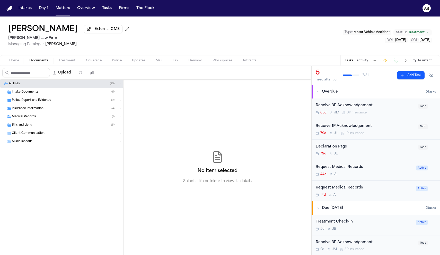
click at [35, 110] on span "Insurance Information" at bounding box center [28, 108] width 32 height 4
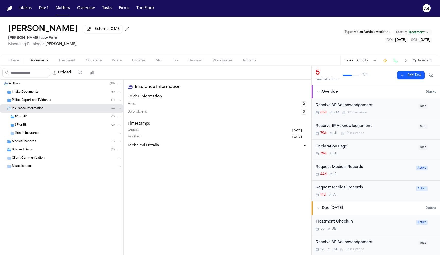
click at [28, 115] on div "1P or PIP ( 2 )" at bounding box center [61, 116] width 123 height 8
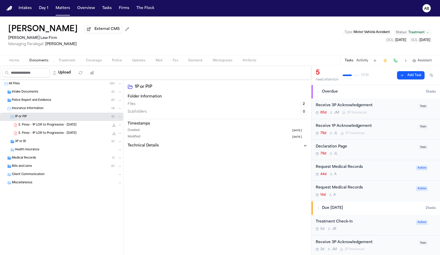
click at [96, 61] on span "Coverage" at bounding box center [94, 60] width 16 height 4
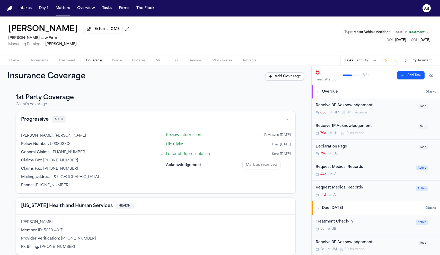
click at [39, 125] on div "Progressive AUTO" at bounding box center [156, 119] width 280 height 17
click at [41, 121] on button "Progressive" at bounding box center [35, 119] width 28 height 7
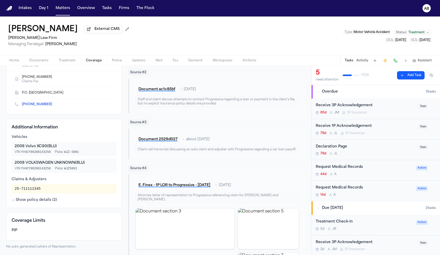
scroll to position [128, 0]
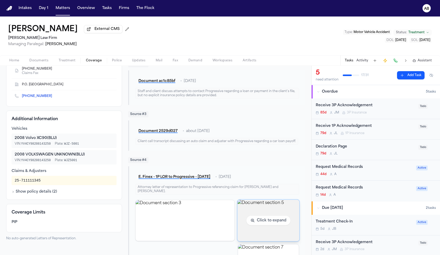
click at [259, 208] on img "View document section 5" at bounding box center [268, 219] width 62 height 41
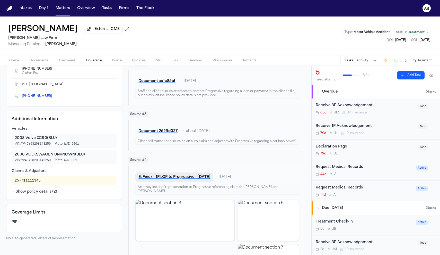
click at [171, 180] on button "E. Finex - 1P LOR to Progressive - [DATE]" at bounding box center [174, 176] width 78 height 9
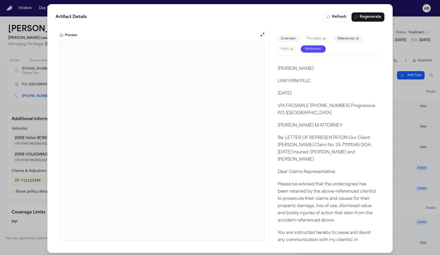
click at [40, 111] on div "Artifact Details Refresh Regenerate Preview Overview Providers 0 References 9 F…" at bounding box center [220, 128] width 440 height 257
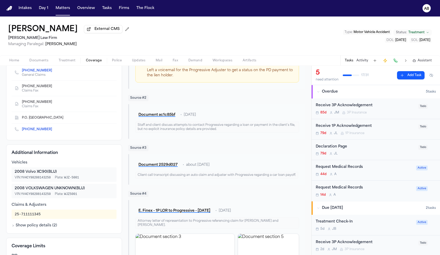
scroll to position [136, 0]
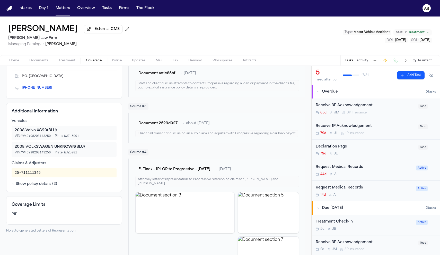
click at [27, 183] on button "Show policy details ( 2 )" at bounding box center [35, 183] width 46 height 5
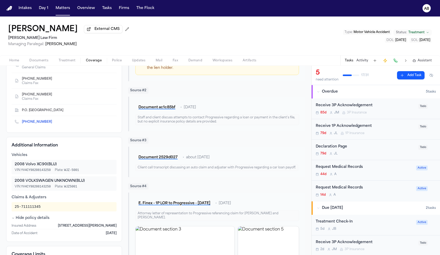
scroll to position [144, 0]
